Goal: Information Seeking & Learning: Find specific fact

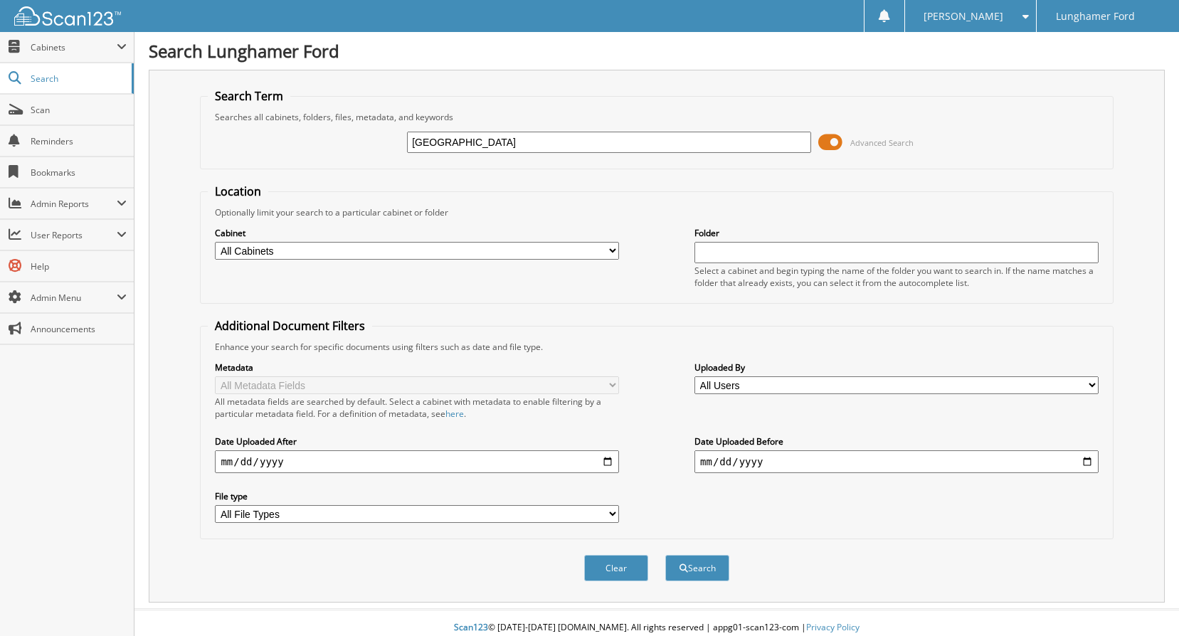
type input "[GEOGRAPHIC_DATA]"
click at [665, 555] on button "Search" at bounding box center [697, 568] width 64 height 26
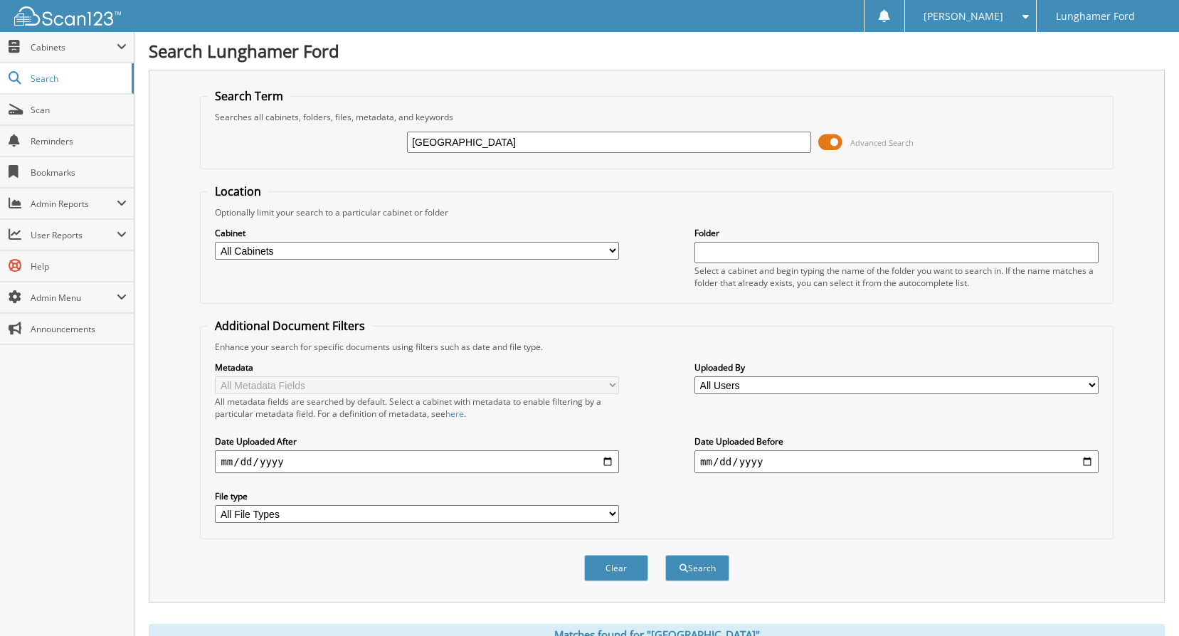
click at [295, 244] on select "All Cabinets ACCOUNTS PAYABLE ACCOUNTS RECEIVABLE ACH BANK REC CAR DEALS - AUTO…" at bounding box center [417, 251] width 404 height 18
select select "42251"
click at [215, 242] on select "All Cabinets ACCOUNTS PAYABLE ACCOUNTS RECEIVABLE ACH BANK REC CAR DEALS - AUTO…" at bounding box center [417, 251] width 404 height 18
click at [708, 564] on button "Search" at bounding box center [697, 568] width 64 height 26
drag, startPoint x: 481, startPoint y: 137, endPoint x: 287, endPoint y: 163, distance: 196.0
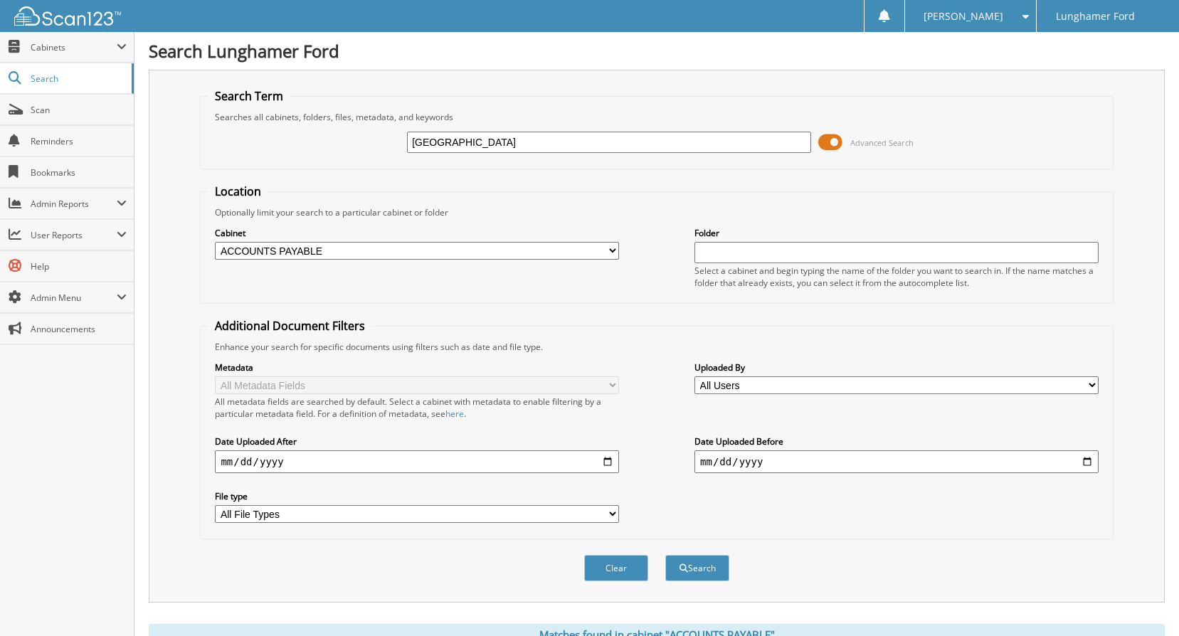
click at [287, 162] on fieldset "Search Term Searches all cabinets, folders, files, metadata, and keywords perry…" at bounding box center [656, 128] width 913 height 81
type input "[GEOGRAPHIC_DATA]"
click at [696, 577] on button "Search" at bounding box center [697, 568] width 64 height 26
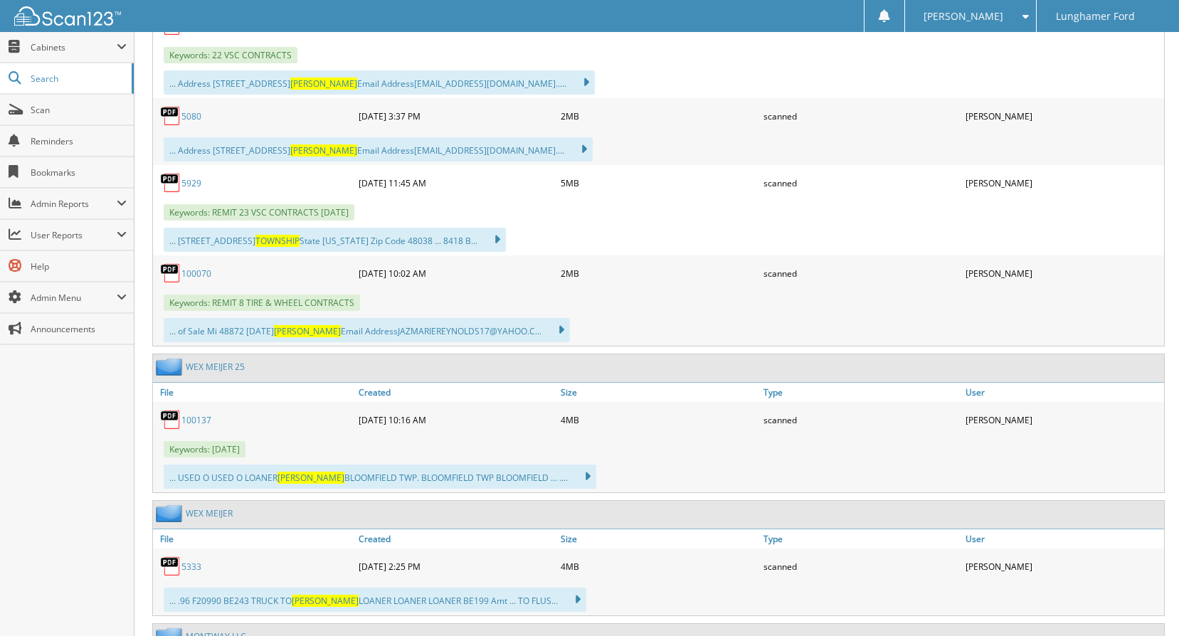
scroll to position [3343, 0]
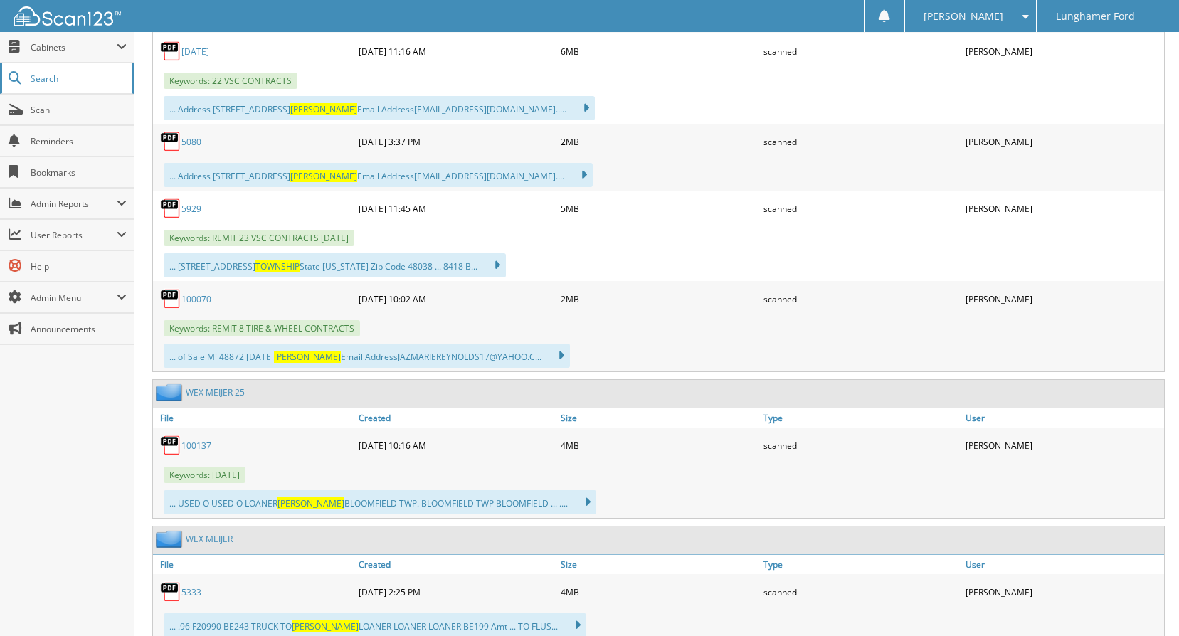
click at [89, 84] on span "Search" at bounding box center [78, 79] width 94 height 12
